Goal: Task Accomplishment & Management: Use online tool/utility

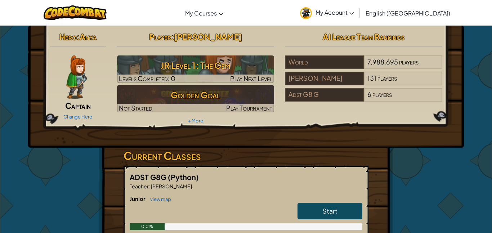
click at [348, 207] on link "Start" at bounding box center [329, 211] width 65 height 17
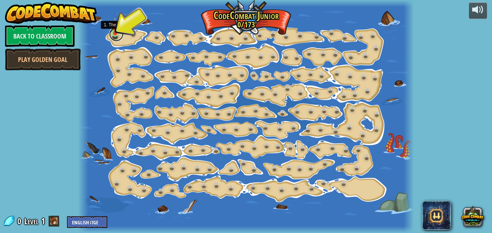
click at [117, 35] on link at bounding box center [116, 34] width 14 height 14
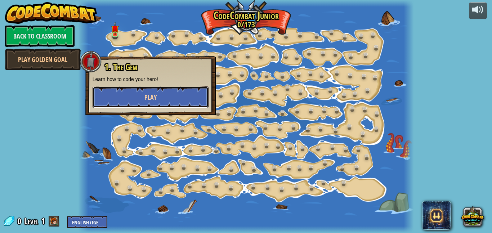
click at [156, 92] on button "Play" at bounding box center [151, 97] width 116 height 22
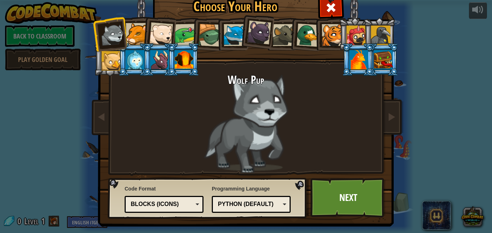
click at [170, 33] on div at bounding box center [161, 34] width 24 height 24
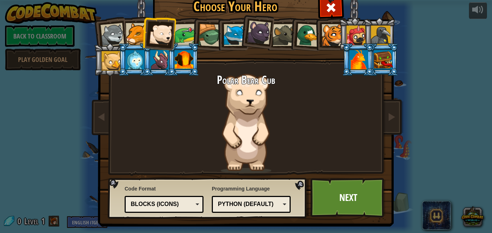
click at [361, 55] on div at bounding box center [358, 59] width 19 height 19
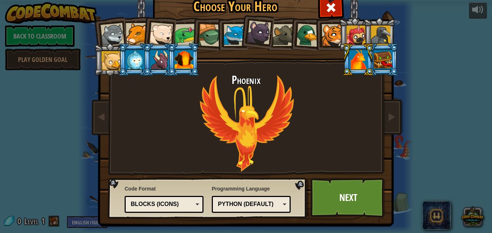
click at [108, 32] on div at bounding box center [112, 35] width 24 height 24
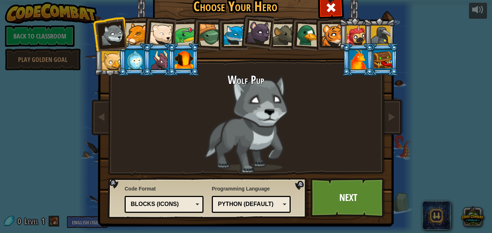
click at [134, 28] on div at bounding box center [137, 34] width 22 height 22
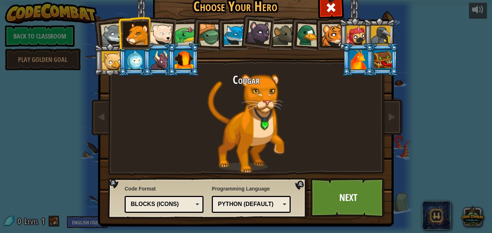
click at [121, 67] on li at bounding box center [134, 59] width 32 height 33
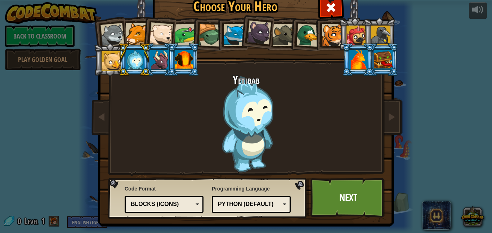
click at [153, 61] on div at bounding box center [159, 59] width 19 height 19
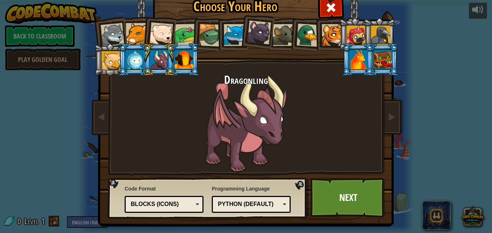
click at [181, 60] on div at bounding box center [184, 59] width 19 height 19
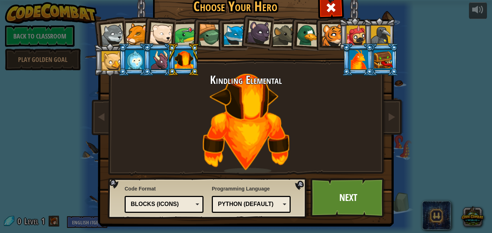
click at [386, 53] on div at bounding box center [383, 59] width 19 height 19
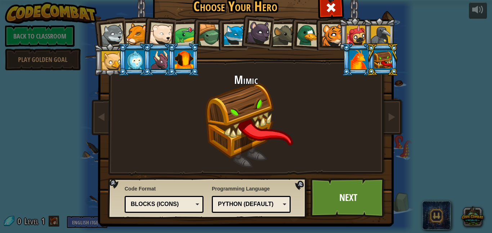
click at [384, 30] on div at bounding box center [380, 35] width 19 height 19
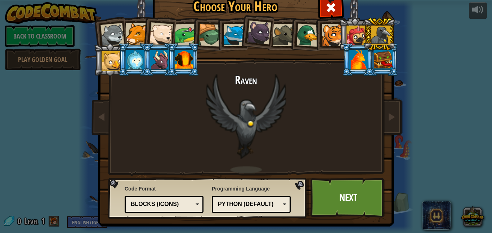
click at [238, 41] on div at bounding box center [235, 35] width 22 height 22
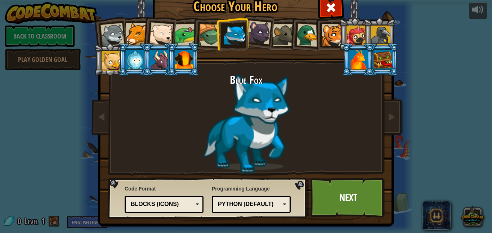
click at [383, 35] on div at bounding box center [380, 35] width 19 height 19
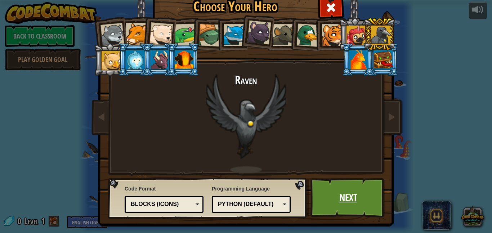
click at [335, 183] on link "Next" at bounding box center [347, 198] width 75 height 40
